Goal: Task Accomplishment & Management: Complete application form

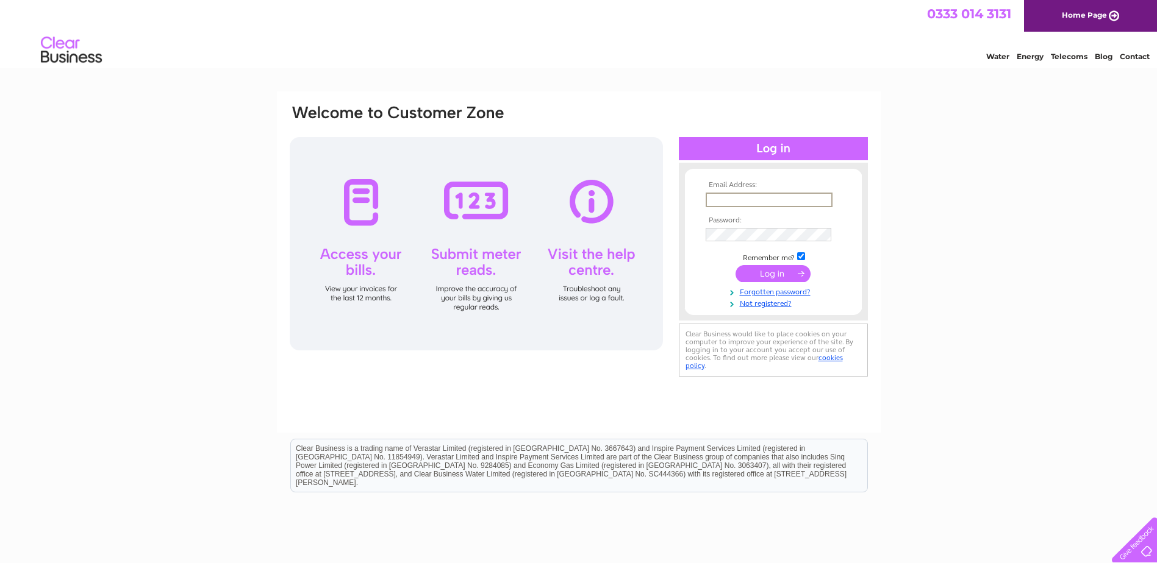
click at [726, 199] on input "text" at bounding box center [768, 200] width 127 height 15
type input "[PERSON_NAME][EMAIL_ADDRESS][DOMAIN_NAME]"
click at [735, 265] on input "submit" at bounding box center [772, 273] width 75 height 17
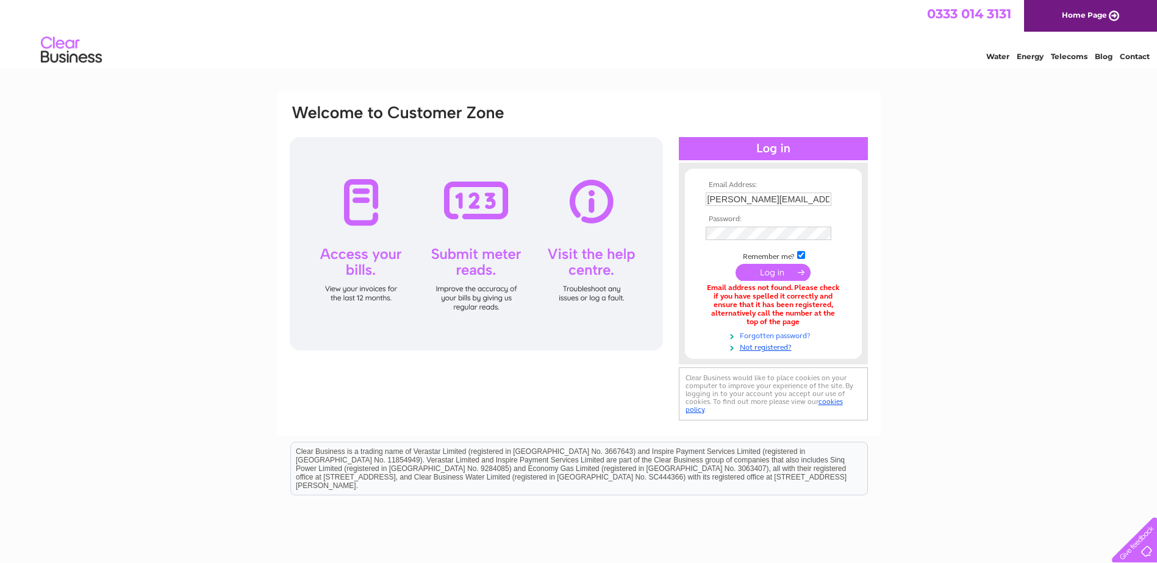
click at [762, 336] on link "Forgotten password?" at bounding box center [774, 335] width 138 height 12
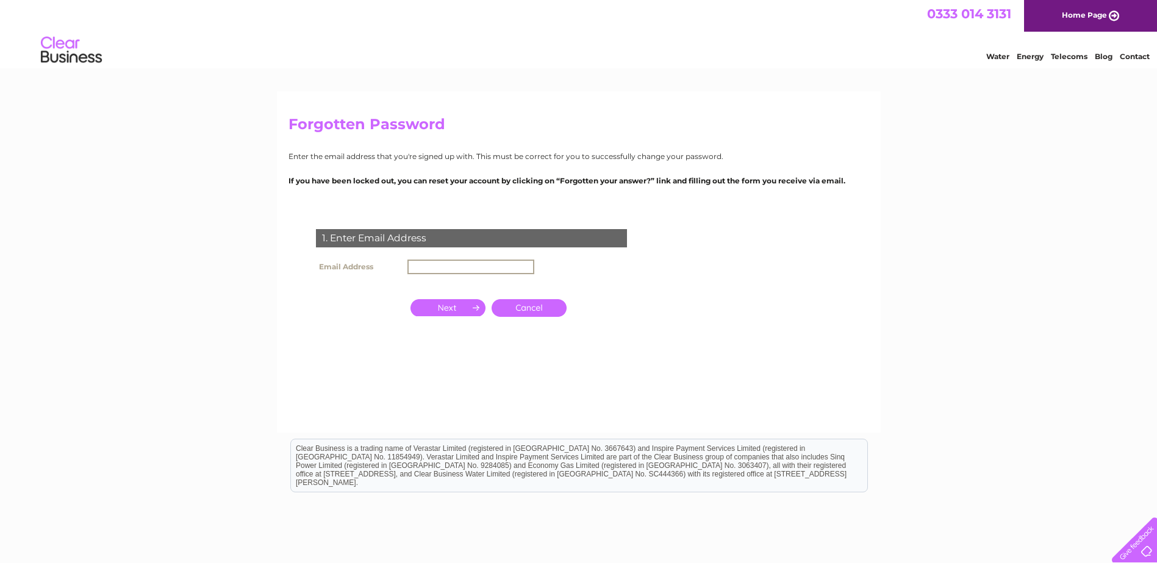
click at [447, 266] on input "text" at bounding box center [470, 267] width 127 height 15
click at [436, 305] on input "button" at bounding box center [447, 307] width 75 height 17
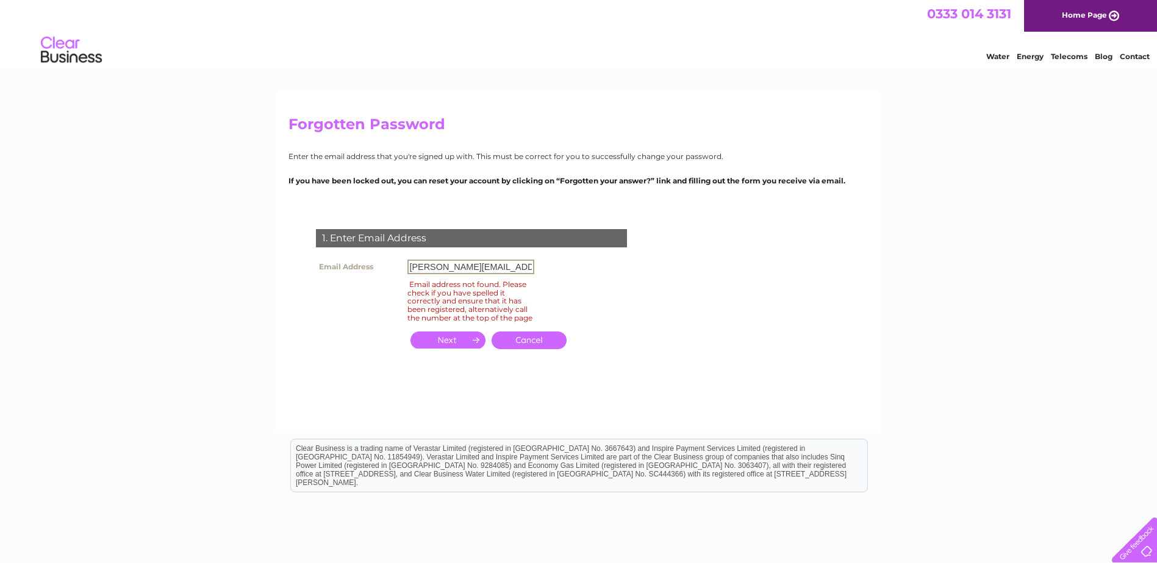
drag, startPoint x: 438, startPoint y: 270, endPoint x: 382, endPoint y: 270, distance: 55.5
click at [382, 270] on tr "Email Address duncan@fireprotectionservicesscotland.co.uk" at bounding box center [425, 267] width 224 height 21
type input "info@fireprotectionservicesscotland.co.uk"
click at [440, 349] on input "button" at bounding box center [447, 340] width 75 height 17
click at [537, 349] on link "Cancel" at bounding box center [528, 341] width 75 height 18
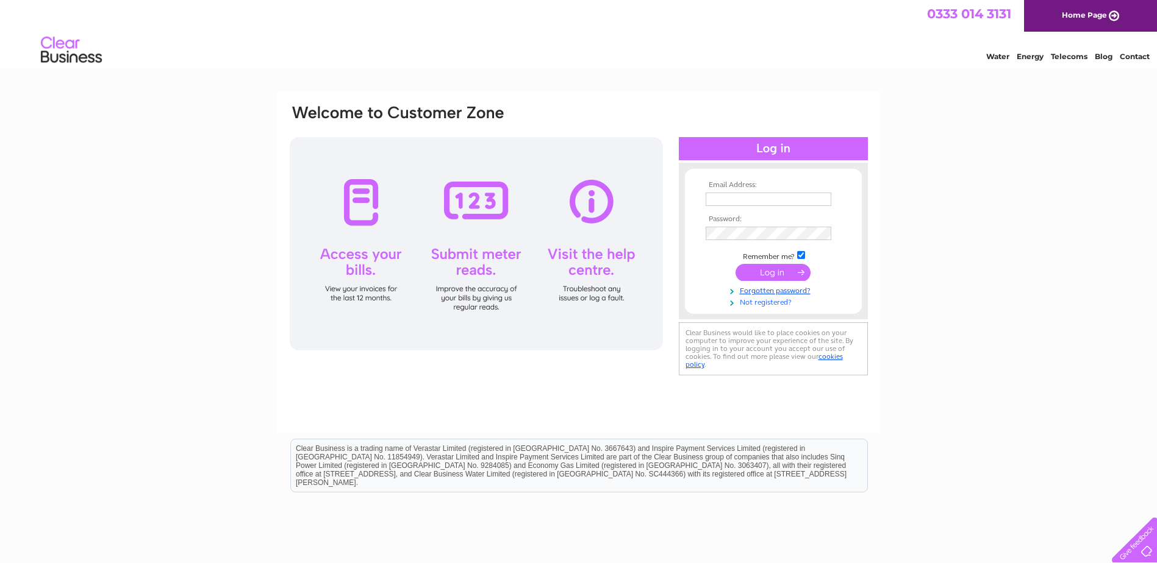
click at [762, 305] on link "Not registered?" at bounding box center [774, 302] width 138 height 12
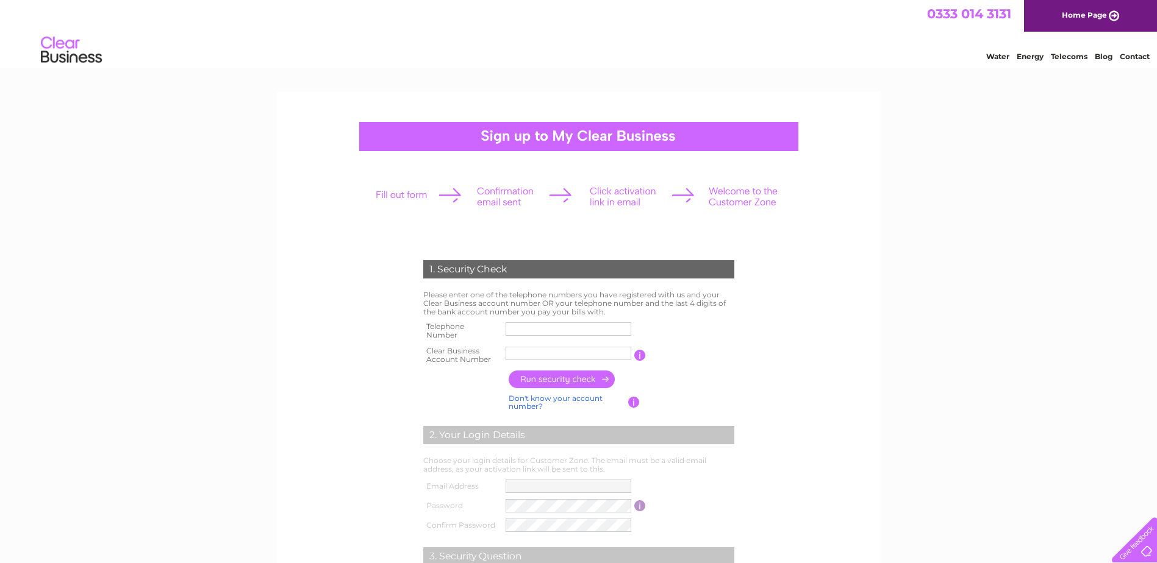
click at [544, 328] on input "text" at bounding box center [568, 329] width 126 height 13
type input "07305091105"
type input "Fire prot"
drag, startPoint x: 562, startPoint y: 360, endPoint x: 496, endPoint y: 357, distance: 65.9
click at [496, 357] on tr "Clear Business Account Number Fire prot You will find your account number on th…" at bounding box center [578, 355] width 317 height 24
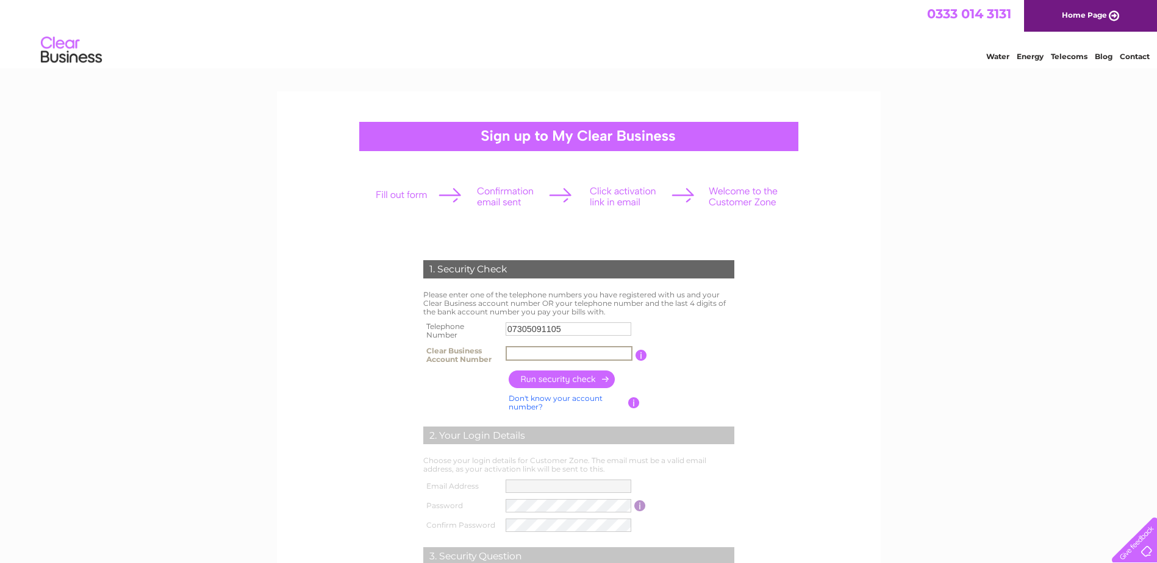
click at [512, 353] on input "text" at bounding box center [568, 353] width 127 height 15
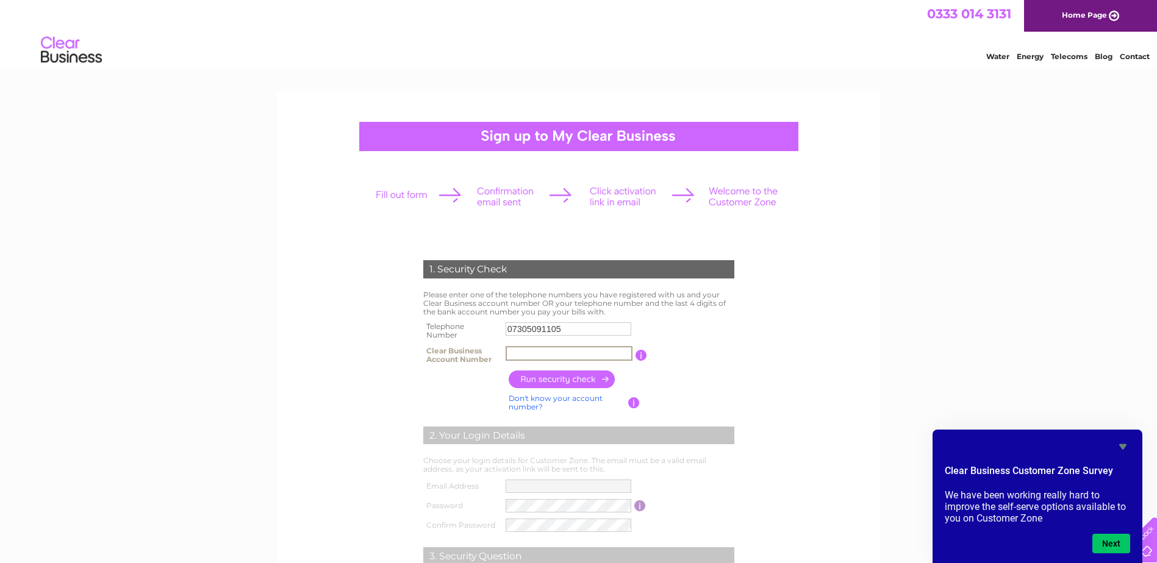
paste input "30323162"
type input "30323162"
click at [537, 379] on input "button" at bounding box center [562, 380] width 107 height 18
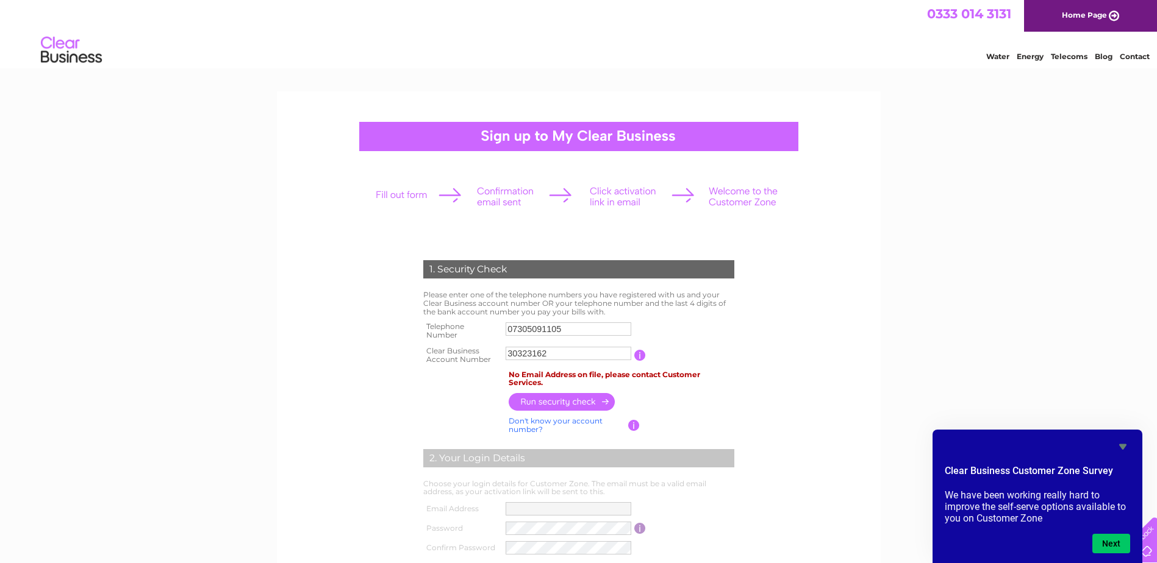
click at [566, 326] on input "07305091105" at bounding box center [568, 329] width 126 height 13
drag, startPoint x: 571, startPoint y: 328, endPoint x: 477, endPoint y: 317, distance: 94.5
click at [477, 317] on div "1. Security Check Please enter one of the telephone numbers you have registered…" at bounding box center [579, 469] width 368 height 443
type input "01738479805"
click at [568, 404] on input "button" at bounding box center [562, 402] width 107 height 18
